Goal: Information Seeking & Learning: Understand process/instructions

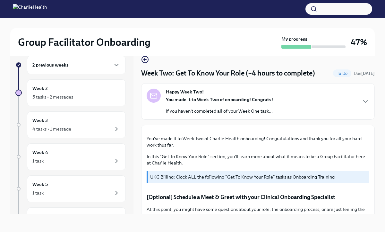
scroll to position [226, 0]
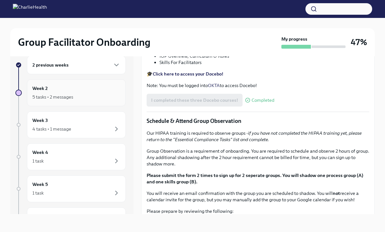
click at [94, 95] on div "5 tasks • 2 messages" at bounding box center [76, 97] width 88 height 8
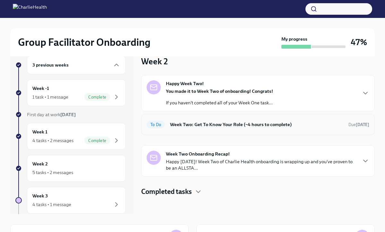
click at [204, 128] on h6 "Week Two: Get To Know Your Role (~4 hours to complete)" at bounding box center [256, 124] width 173 height 7
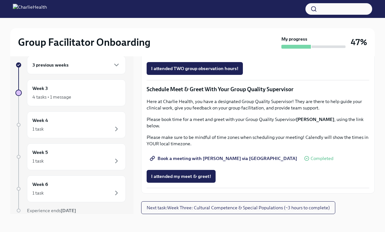
scroll to position [481, 0]
click at [203, 54] on span "Complete this form to schedule your observations" at bounding box center [207, 50] width 112 height 6
click at [205, 36] on span "Group Observation Instructions" at bounding box center [188, 32] width 74 height 6
click at [203, 36] on span "Group Observation Instructions" at bounding box center [188, 32] width 74 height 6
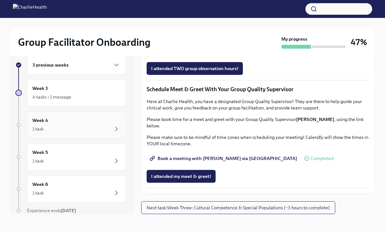
scroll to position [0, 0]
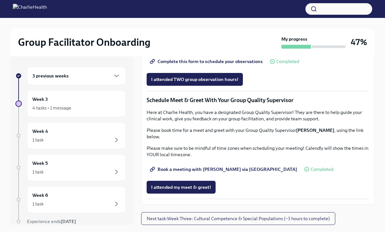
click at [84, 77] on div "3 previous weeks" at bounding box center [76, 76] width 88 height 8
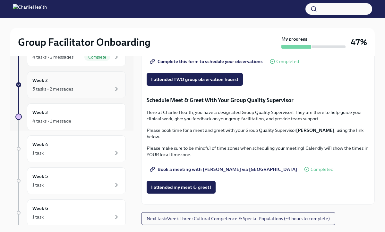
scroll to position [84, 0]
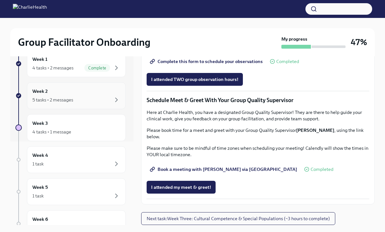
click at [85, 101] on div "5 tasks • 2 messages" at bounding box center [76, 100] width 88 height 8
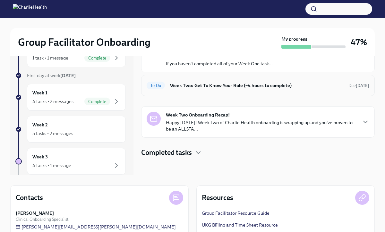
scroll to position [52, 0]
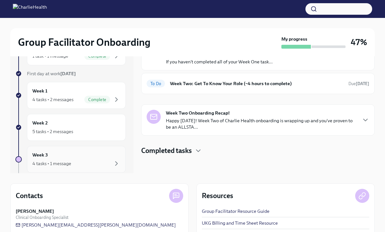
click at [83, 158] on div "Week 3 4 tasks • 1 message" at bounding box center [76, 160] width 88 height 16
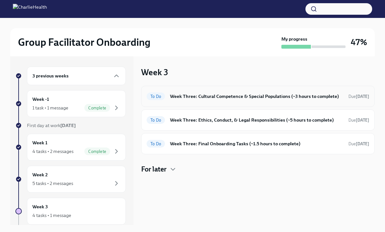
click at [203, 95] on h6 "Week Three: Cultural Competence & Special Populations (~3 hours to complete)" at bounding box center [256, 96] width 173 height 7
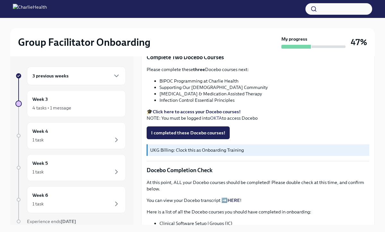
scroll to position [178, 0]
